Goal: Information Seeking & Learning: Learn about a topic

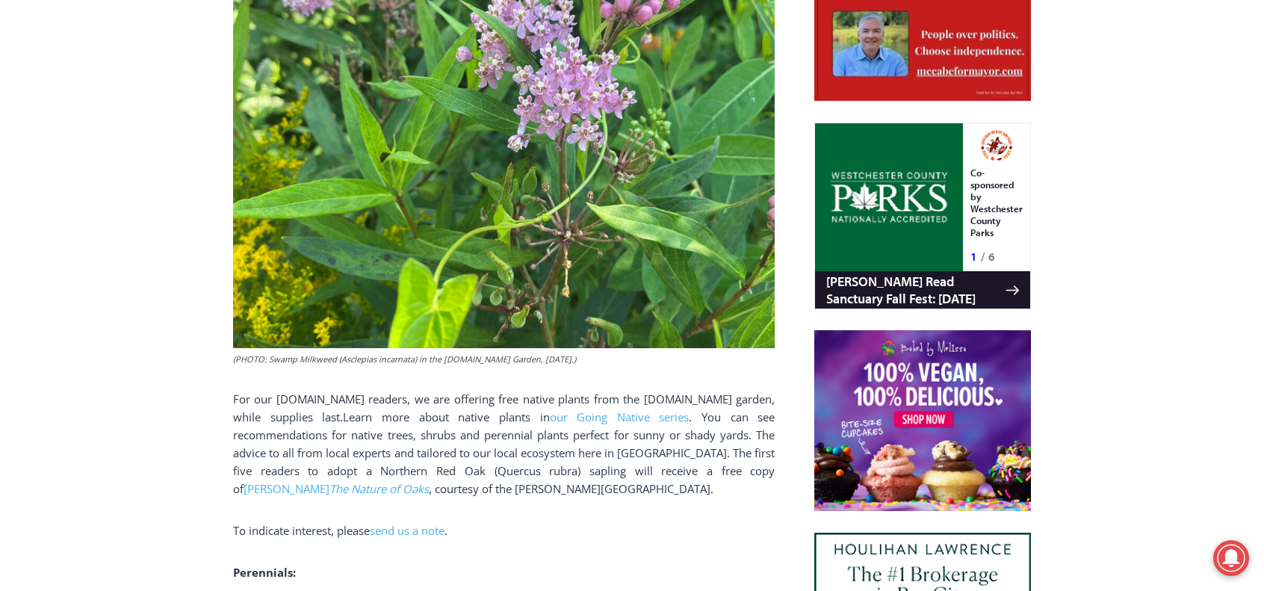
scroll to position [867, 0]
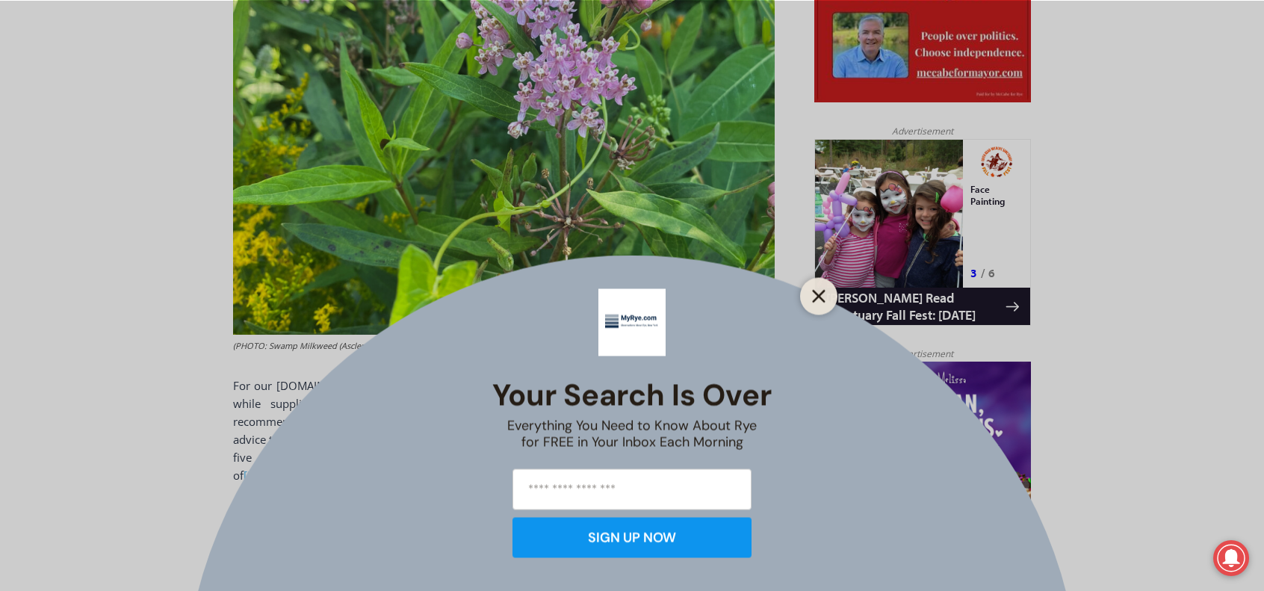
click at [817, 292] on icon "Close" at bounding box center [818, 295] width 13 height 13
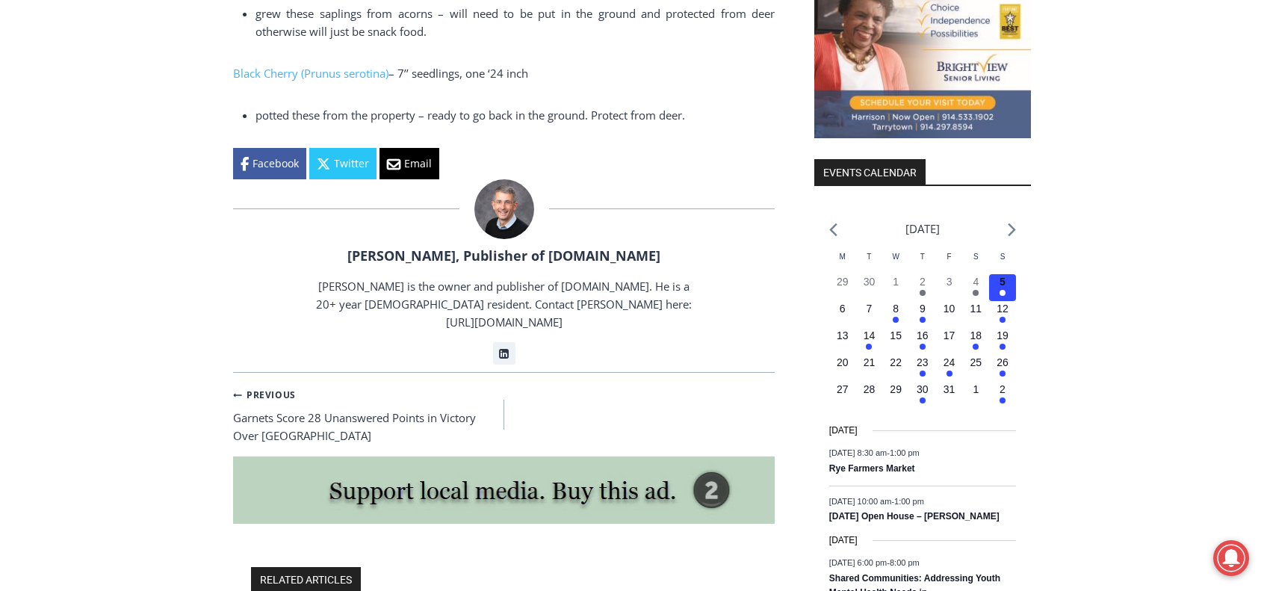
scroll to position [1689, 0]
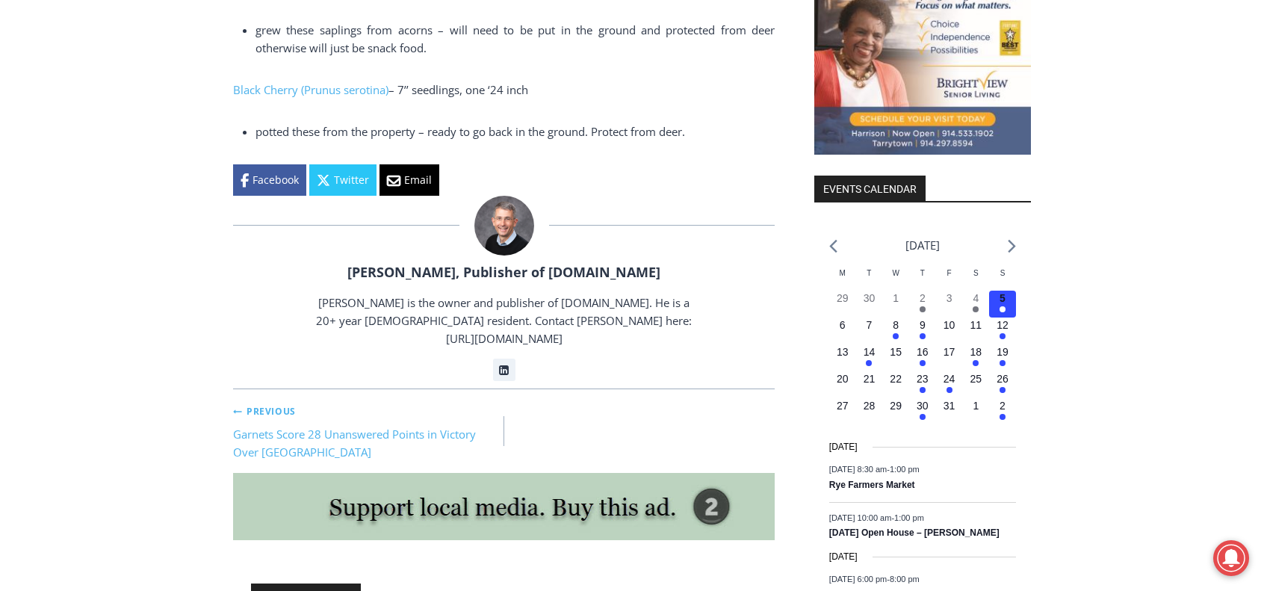
click at [290, 414] on link "Previous Previous Garnets Score 28 Unanswered Points in Victory Over Yorktown" at bounding box center [368, 431] width 271 height 60
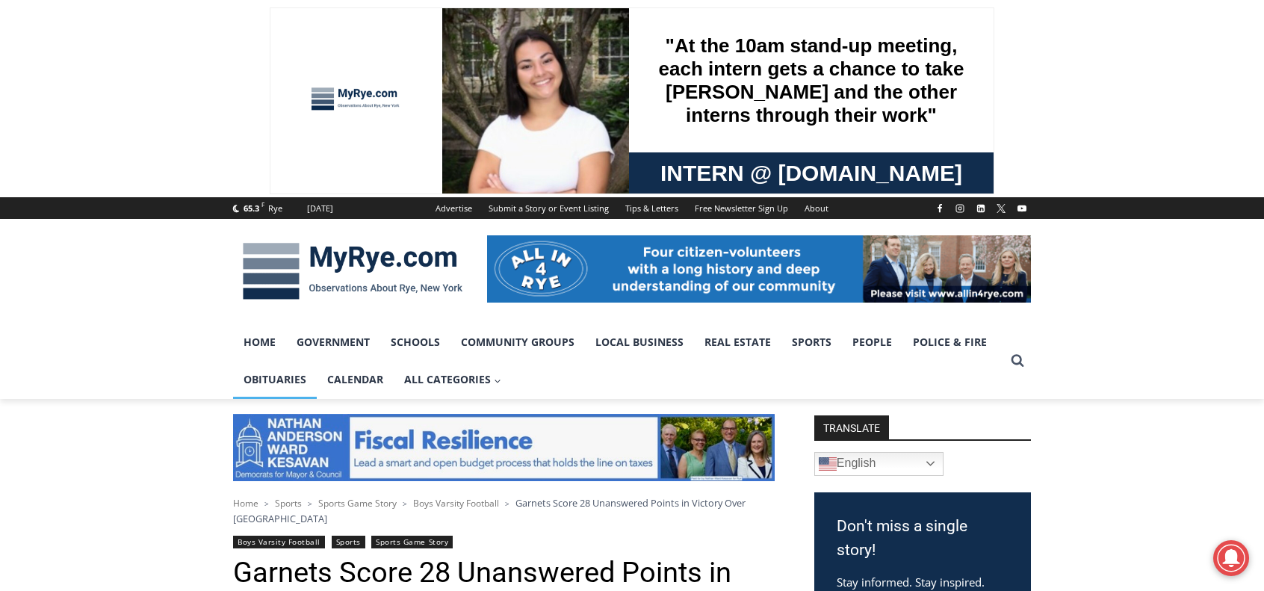
click at [284, 380] on link "Obituaries" at bounding box center [275, 379] width 84 height 37
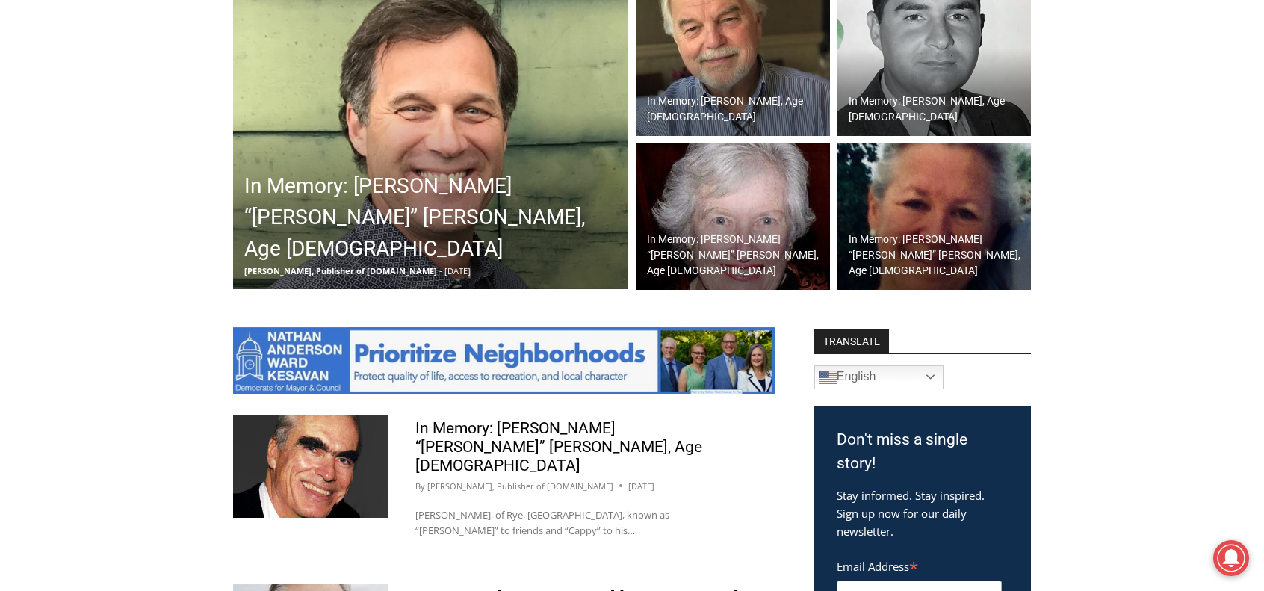
scroll to position [672, 0]
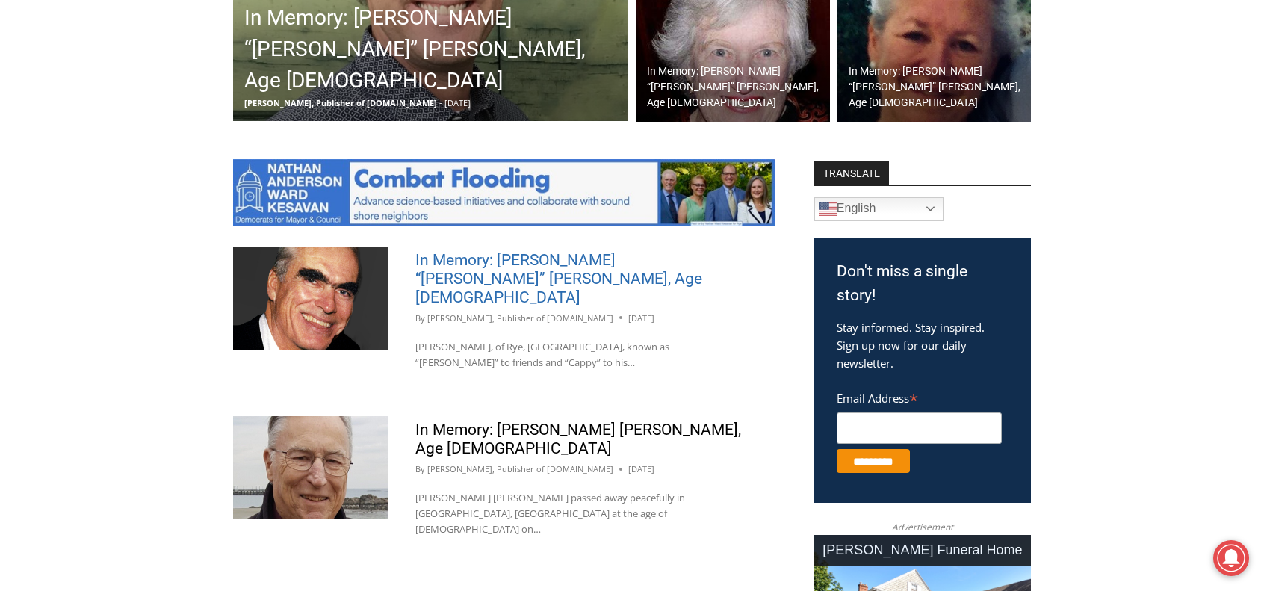
click at [485, 262] on link "In Memory: [PERSON_NAME] “[PERSON_NAME]” [PERSON_NAME], Age [DEMOGRAPHIC_DATA]" at bounding box center [558, 278] width 287 height 55
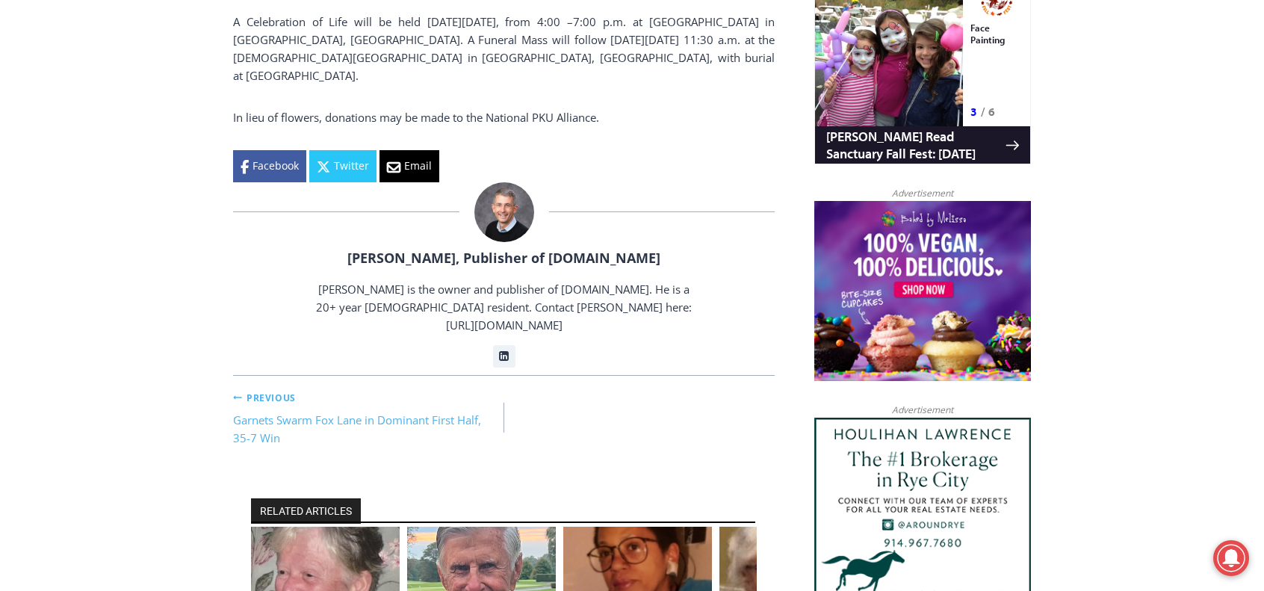
scroll to position [1270, 0]
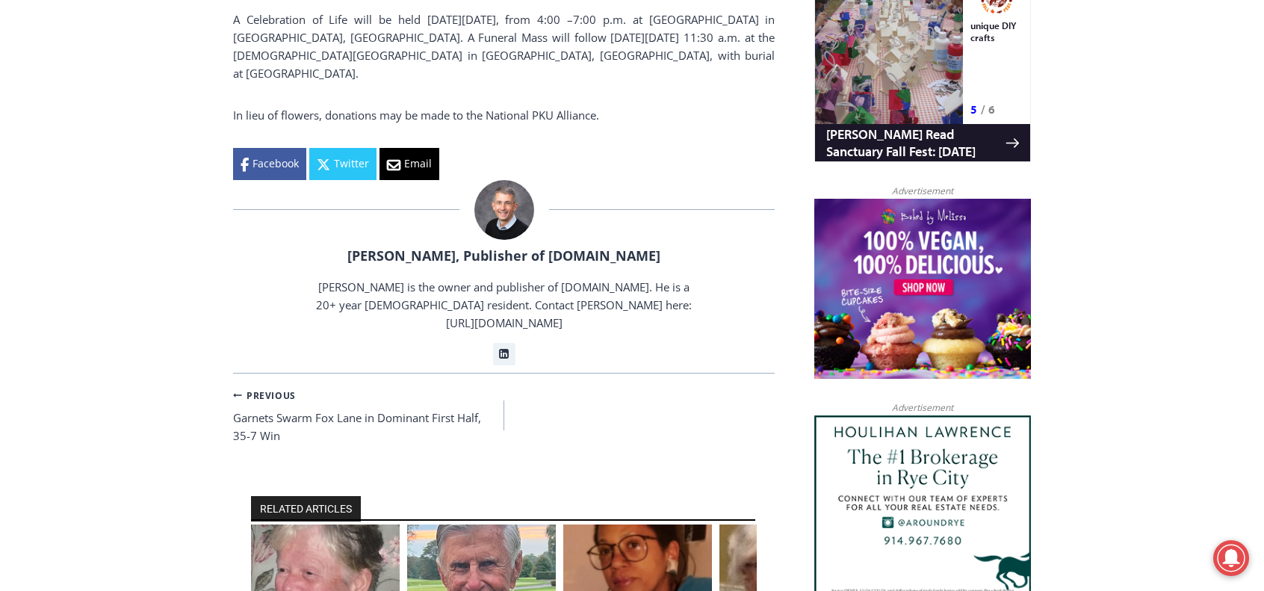
click at [462, 524] on img "2 of 6" at bounding box center [481, 573] width 149 height 99
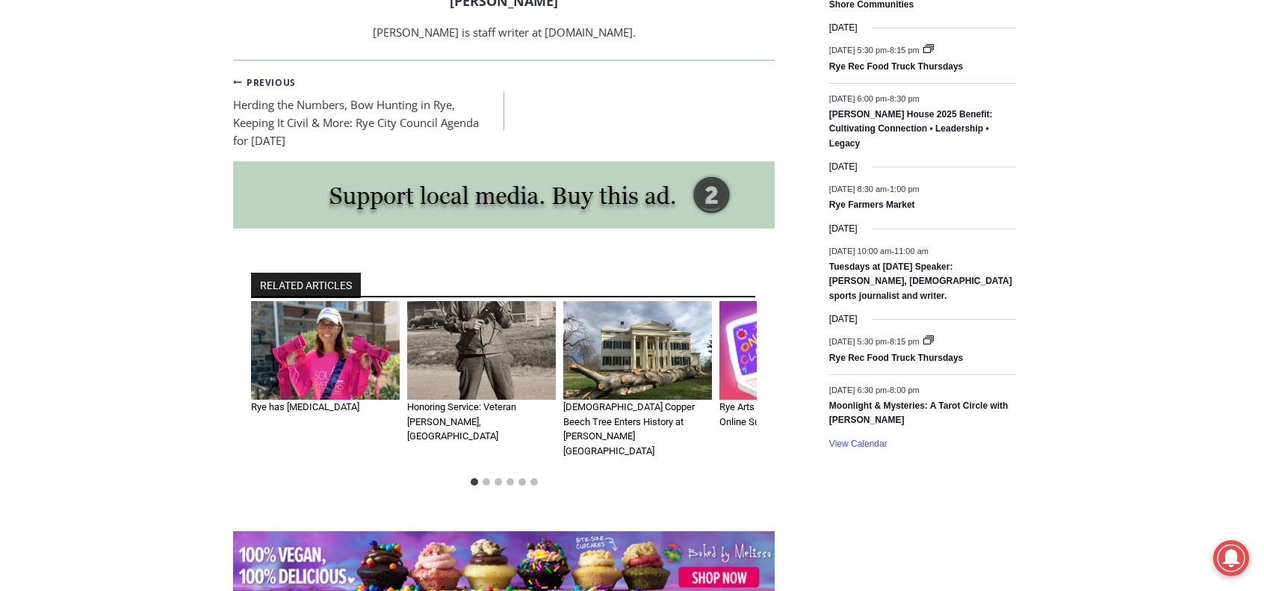
scroll to position [2361, 0]
